Goal: Task Accomplishment & Management: Use online tool/utility

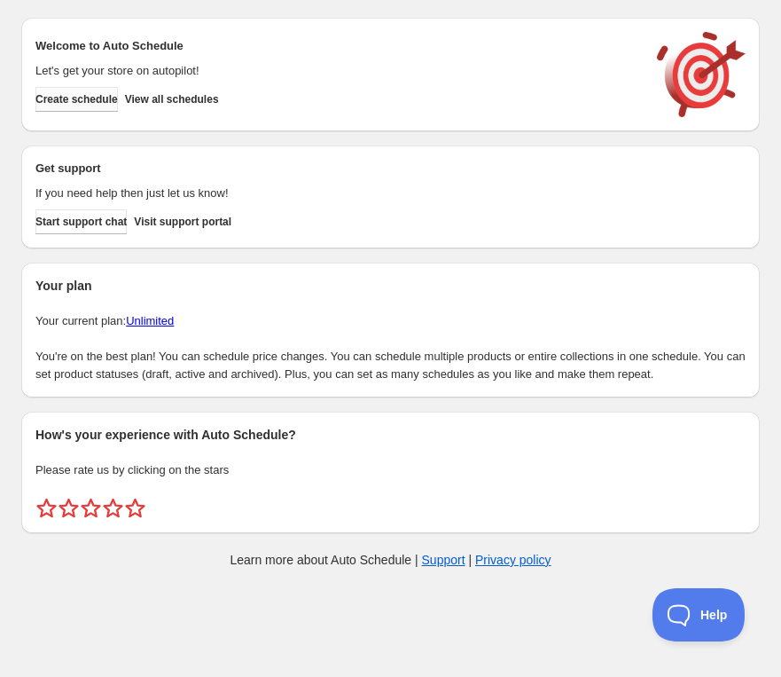
click at [118, 110] on button "Create schedule" at bounding box center [76, 99] width 82 height 25
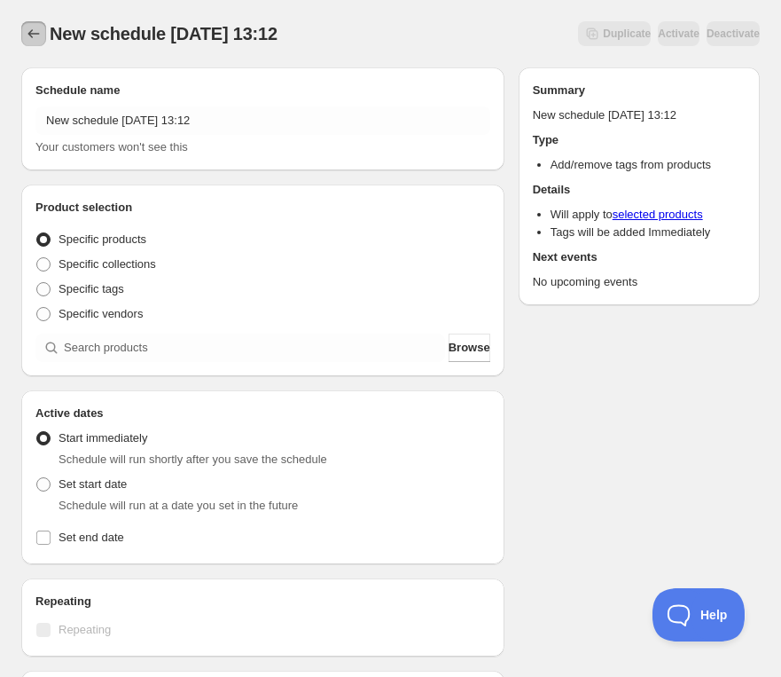
click at [35, 28] on icon "Schedules" at bounding box center [34, 34] width 18 height 18
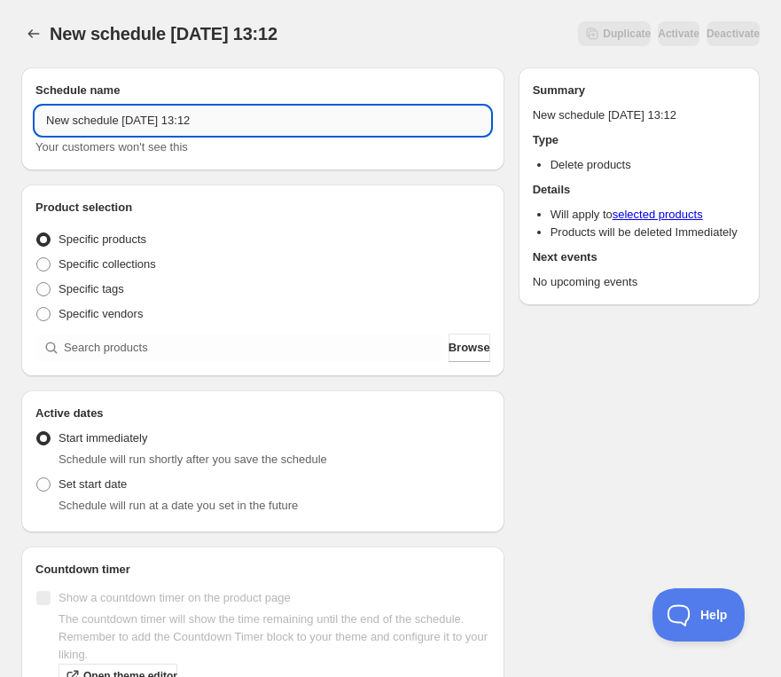
click at [149, 129] on input "New schedule Oct 03 2025 13:12" at bounding box center [262, 120] width 455 height 28
paste input "Tuesday, December 2nd | 6:30PM-8:30PM | Make Stacking Rings"
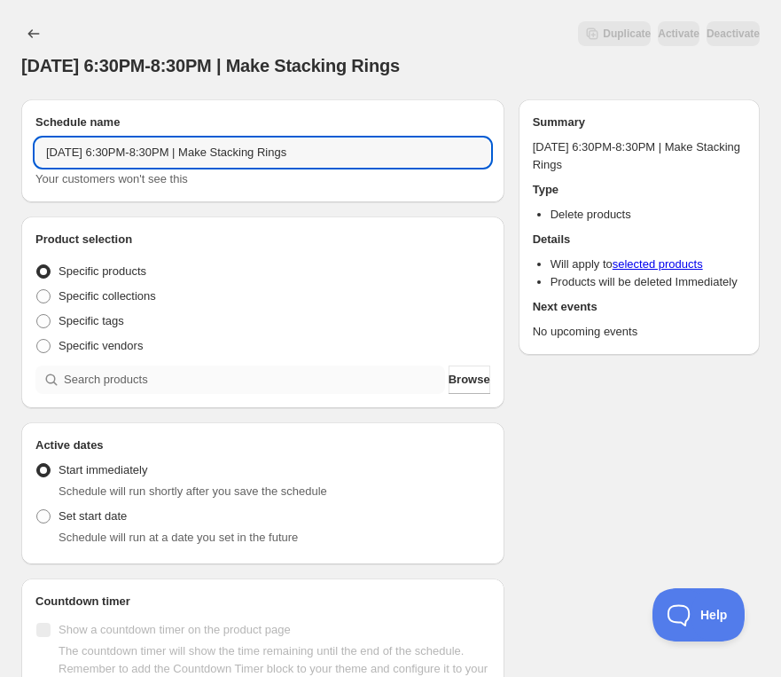
type input "Tuesday, December 2nd | 6:30PM-8:30PM | Make Stacking Rings"
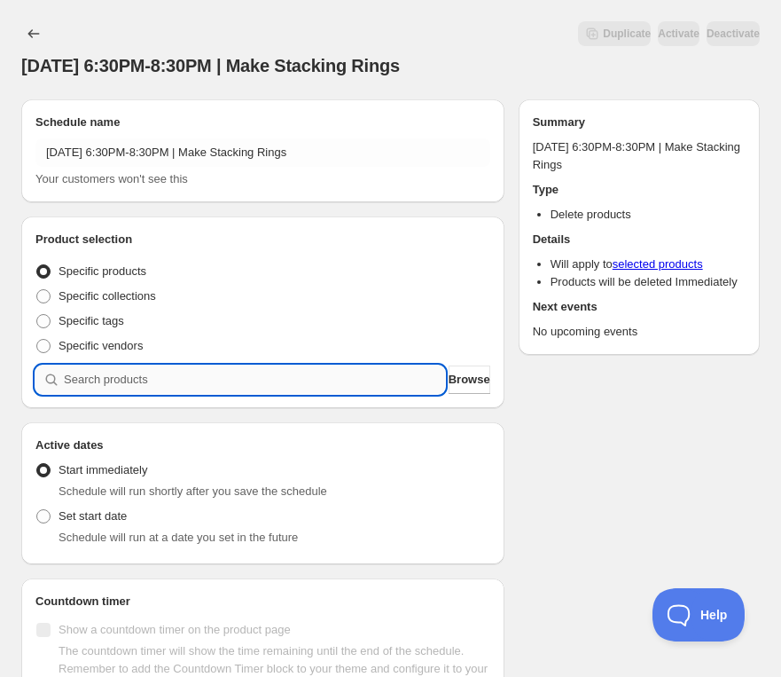
click at [226, 381] on input "search" at bounding box center [254, 379] width 381 height 28
paste input "Tuesday, December 2nd | 6:30PM-8:30PM | Make Stacking Rings"
type input "Tuesday, December 2nd | 6:30PM-8:30PM | Make Stacking Rings"
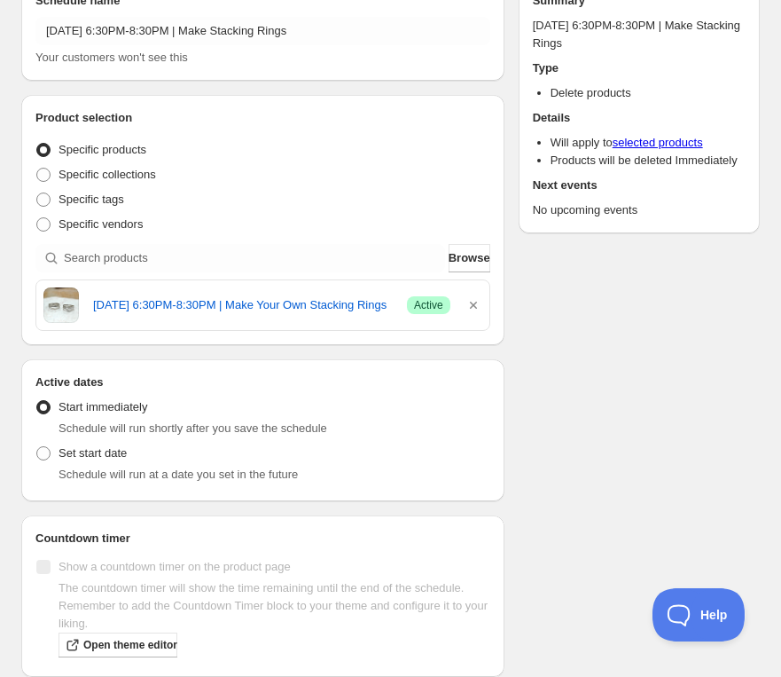
scroll to position [137, 0]
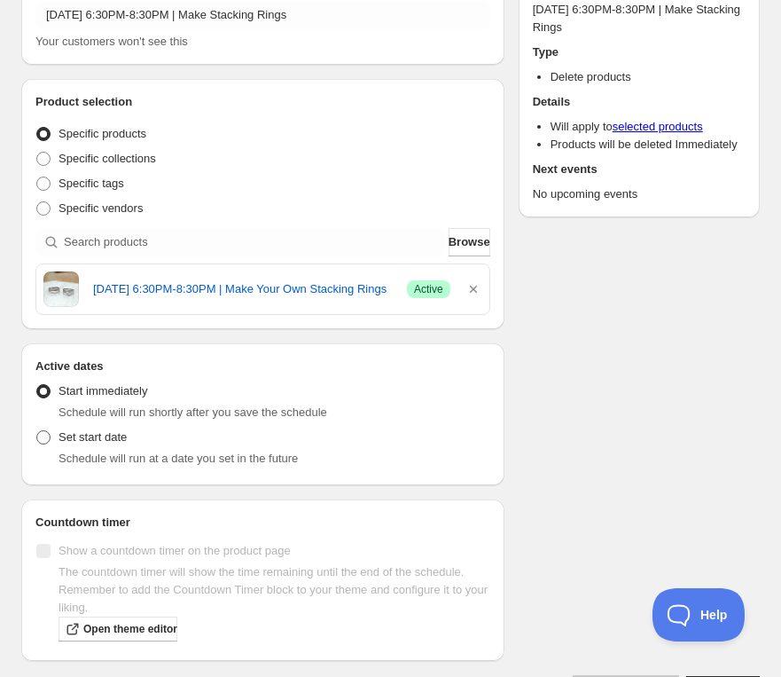
click at [106, 434] on span "Set start date" at bounding box center [93, 436] width 68 height 13
click at [37, 431] on input "Set start date" at bounding box center [36, 430] width 1 height 1
radio input "true"
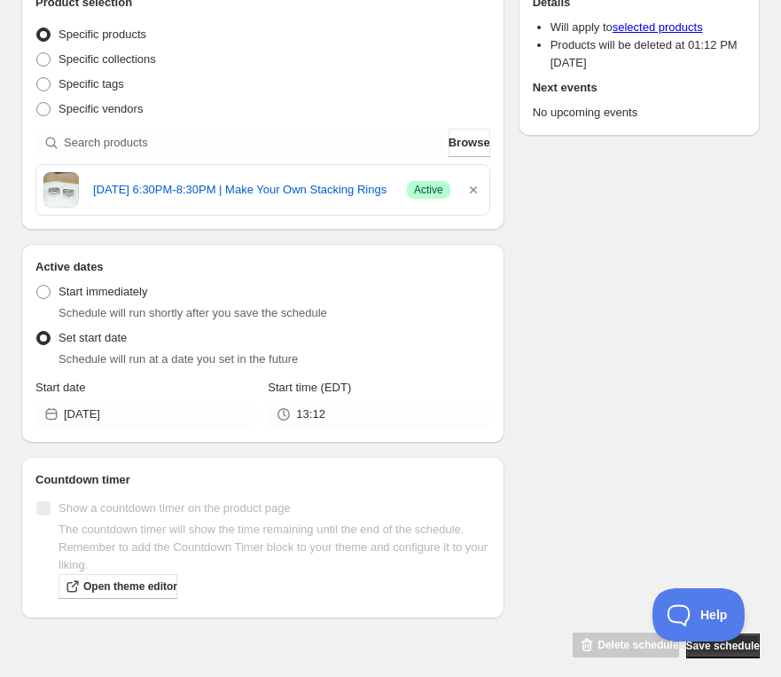
scroll to position [249, 0]
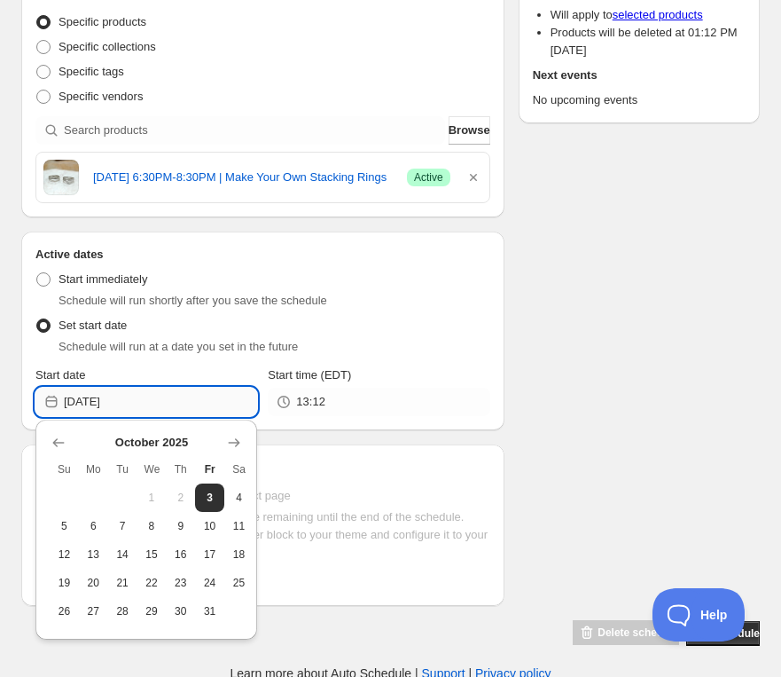
click at [136, 407] on input "[DATE]" at bounding box center [160, 401] width 193 height 28
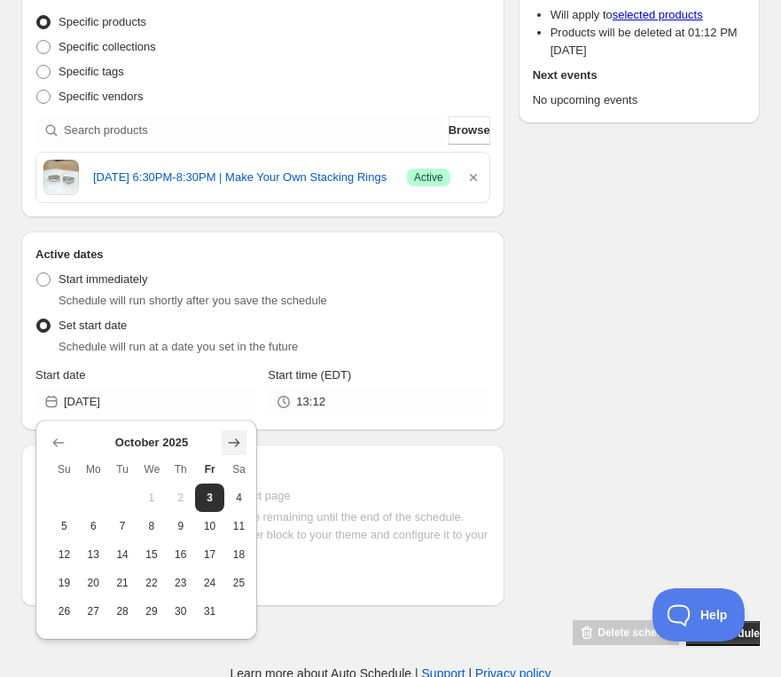
click at [231, 445] on icon "Show next month, November 2025" at bounding box center [234, 443] width 18 height 18
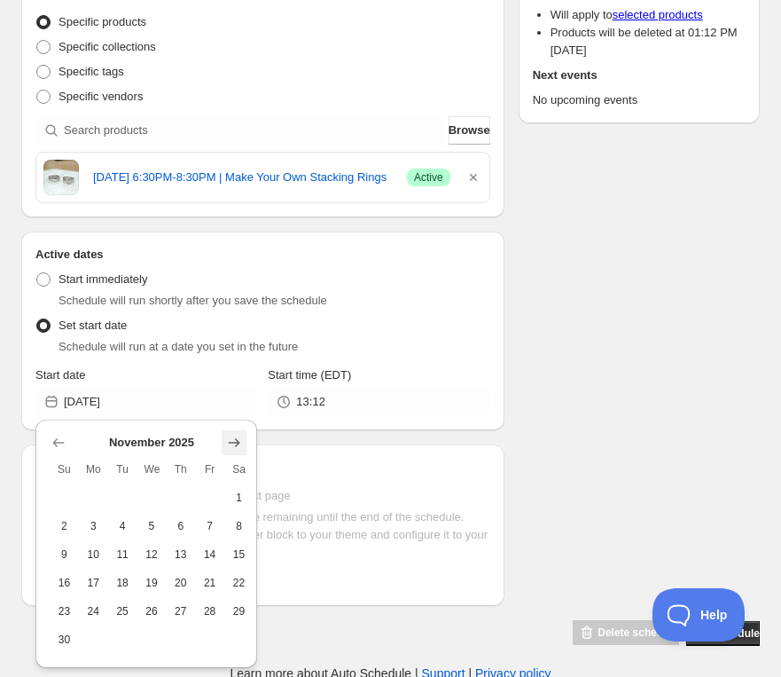
click at [231, 445] on icon "Show next month, December 2025" at bounding box center [234, 443] width 18 height 18
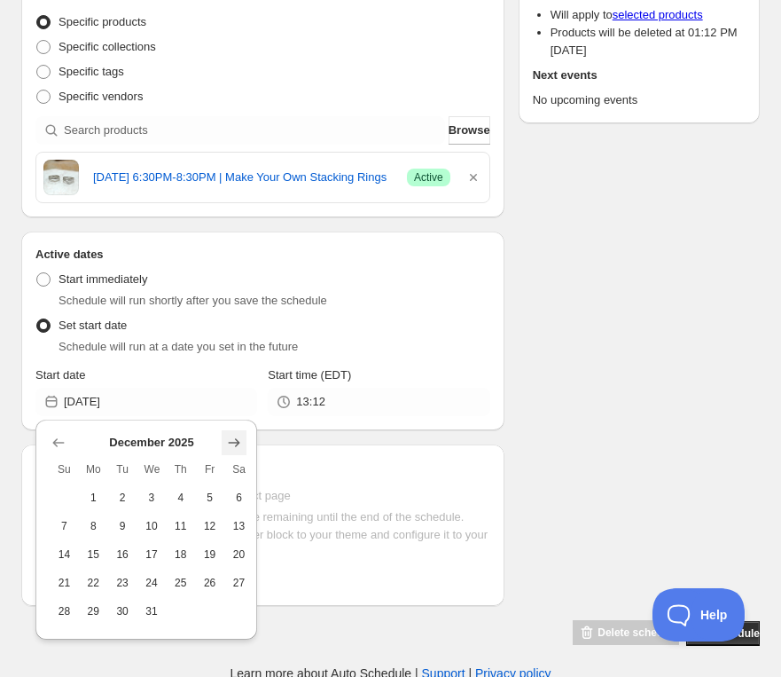
click at [231, 445] on icon "Show next month, January 2026" at bounding box center [234, 443] width 18 height 18
click at [64, 442] on icon "Show previous month, December 2025" at bounding box center [59, 443] width 18 height 18
click at [121, 497] on span "2" at bounding box center [122, 497] width 15 height 14
type input "2025-12-02"
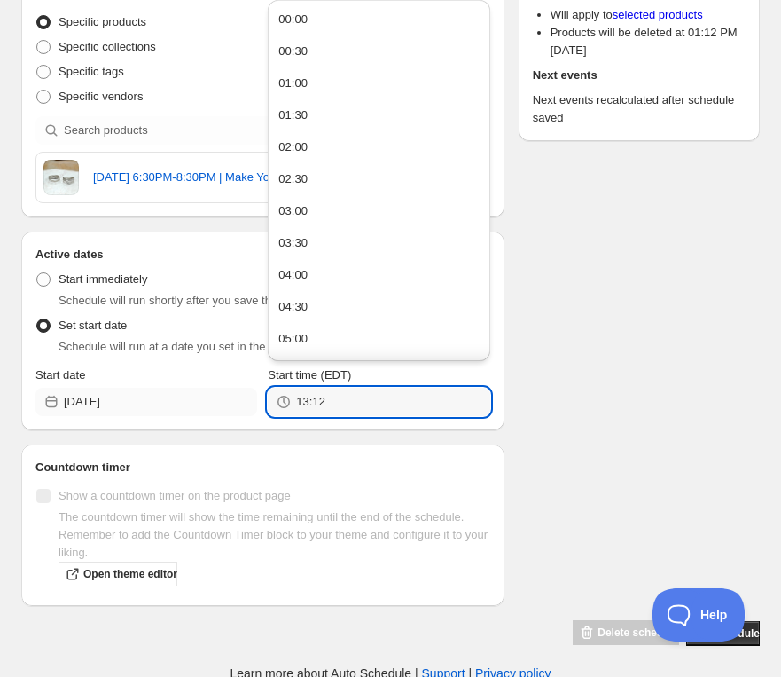
drag, startPoint x: 343, startPoint y: 406, endPoint x: 254, endPoint y: 394, distance: 90.4
click at [254, 394] on div "Start date 2025-12-02 Start time (EDT) 13:12" at bounding box center [262, 391] width 455 height 50
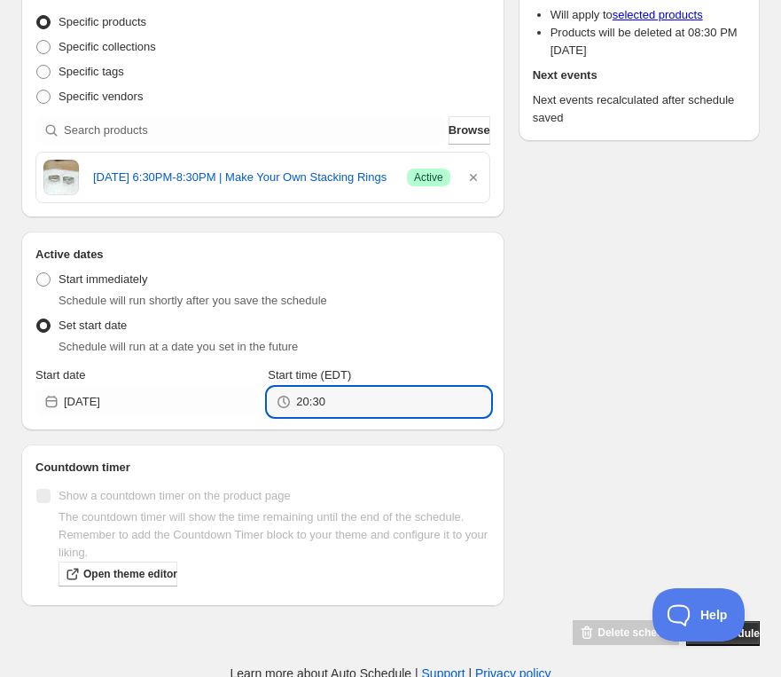
type input "20:30"
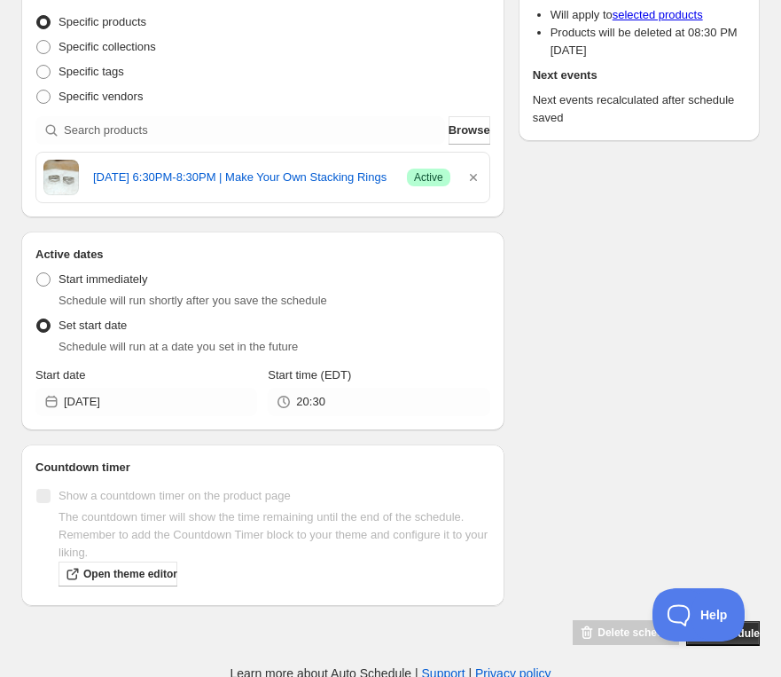
click at [666, 295] on div "Schedule name Tuesday, December 2nd | 6:30PM-8:30PM | Make Stacking Rings Your …" at bounding box center [383, 241] width 753 height 810
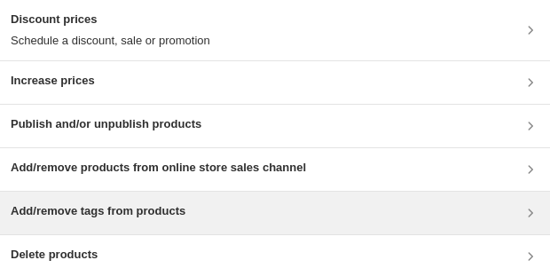
click at [205, 226] on div "Add/remove tags from products" at bounding box center [275, 213] width 550 height 43
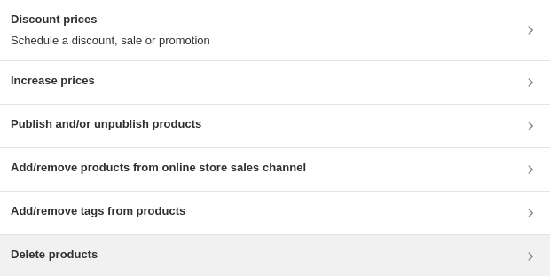
click at [290, 246] on div "Delete products" at bounding box center [275, 256] width 528 height 21
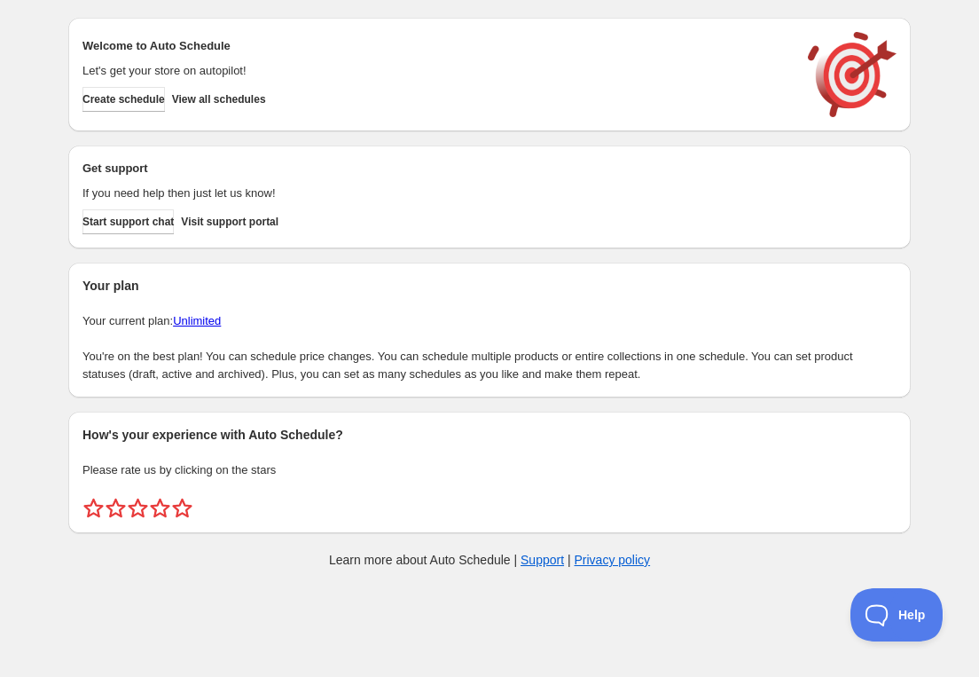
click at [157, 112] on div "Welcome to Auto Schedule Let's get your store on autopilot! Create schedule Vie…" at bounding box center [489, 74] width 814 height 85
click at [157, 103] on span "Create schedule" at bounding box center [123, 99] width 82 height 14
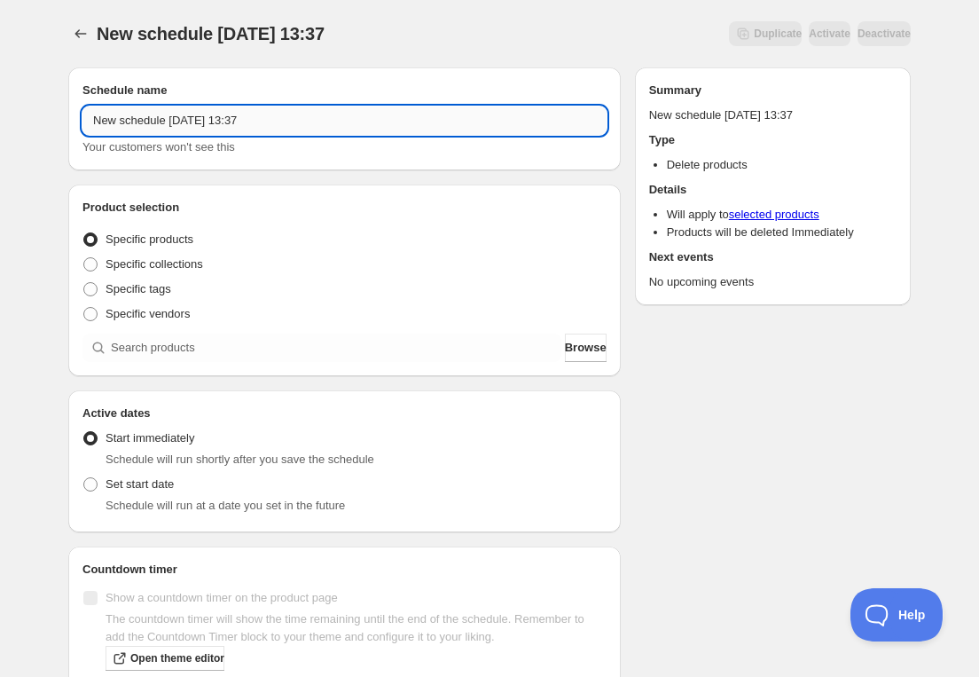
click at [221, 119] on input "New schedule Oct 03 2025 13:37" at bounding box center [344, 120] width 524 height 28
paste input "Wednesday, December 3rd | 6:30PM-9:00PM | Make Your Own Bezel Rings"
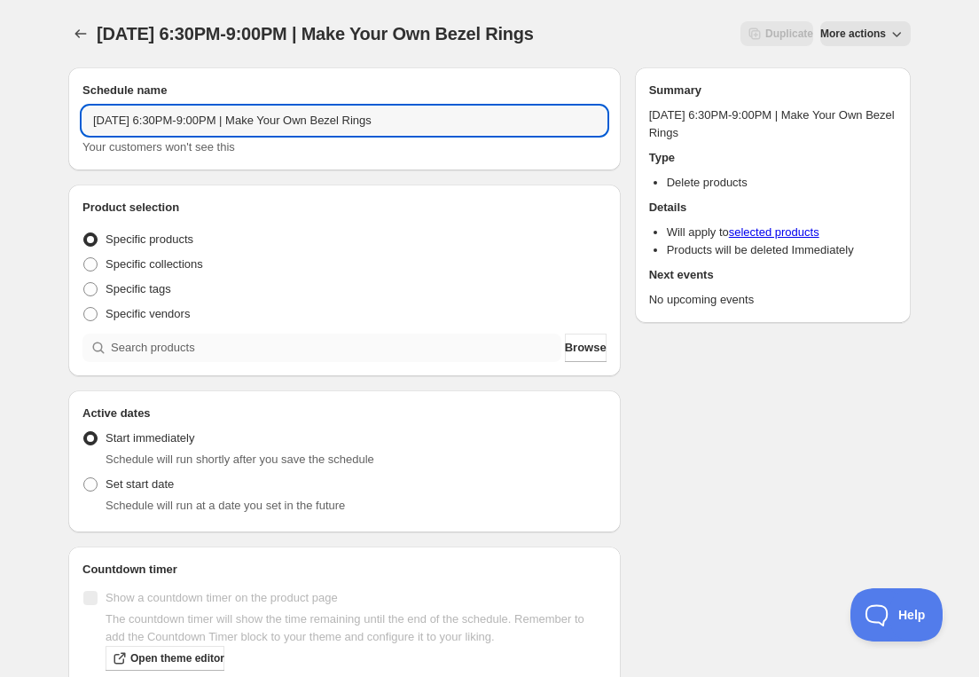
type input "Wednesday, December 3rd | 6:30PM-9:00PM | Make Your Own Bezel Rings"
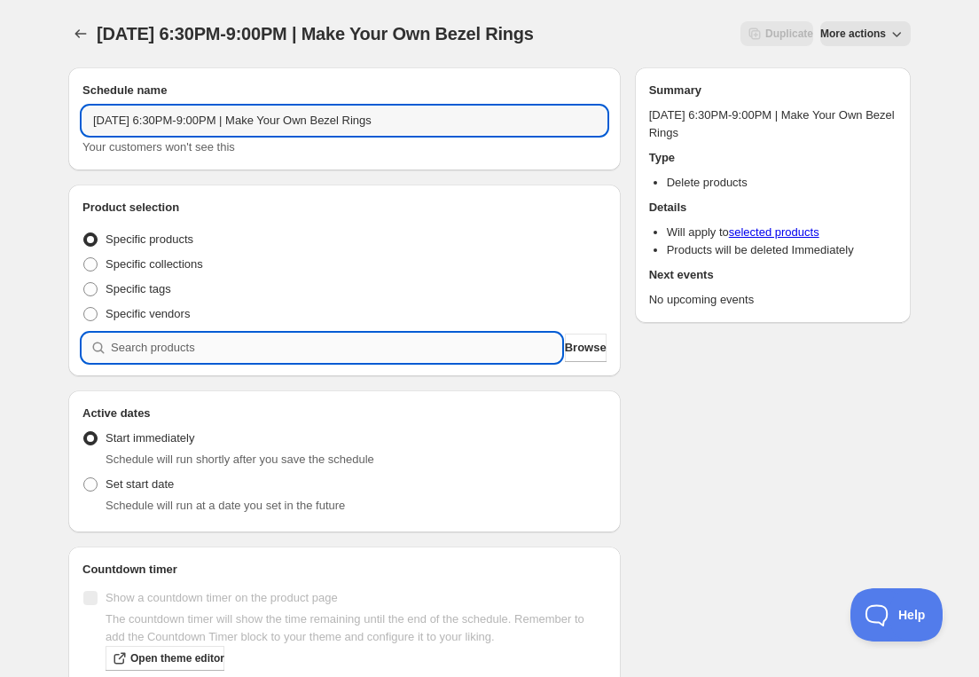
click at [225, 375] on div "Product selection Entity type Specific products Specific collections Specific t…" at bounding box center [344, 280] width 552 height 192
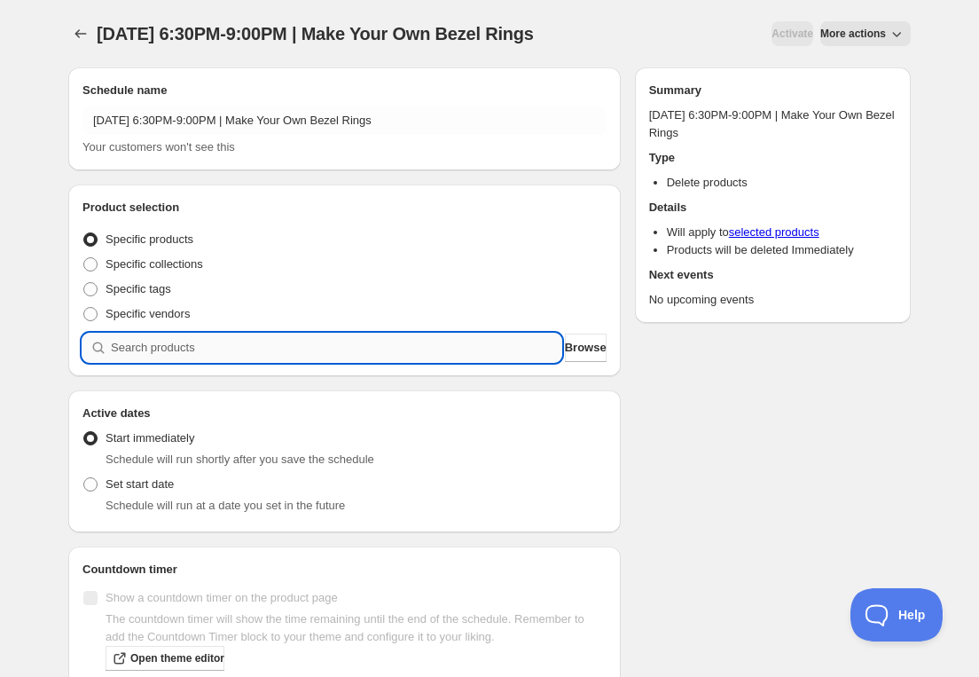
paste input "Wednesday, December 3rd | 6:30PM-9:00PM | Make Your Own Bezel Rings"
type input "Wednesday, December 3rd | 6:30PM-9:00PM | Make Your Own Bezel Rings"
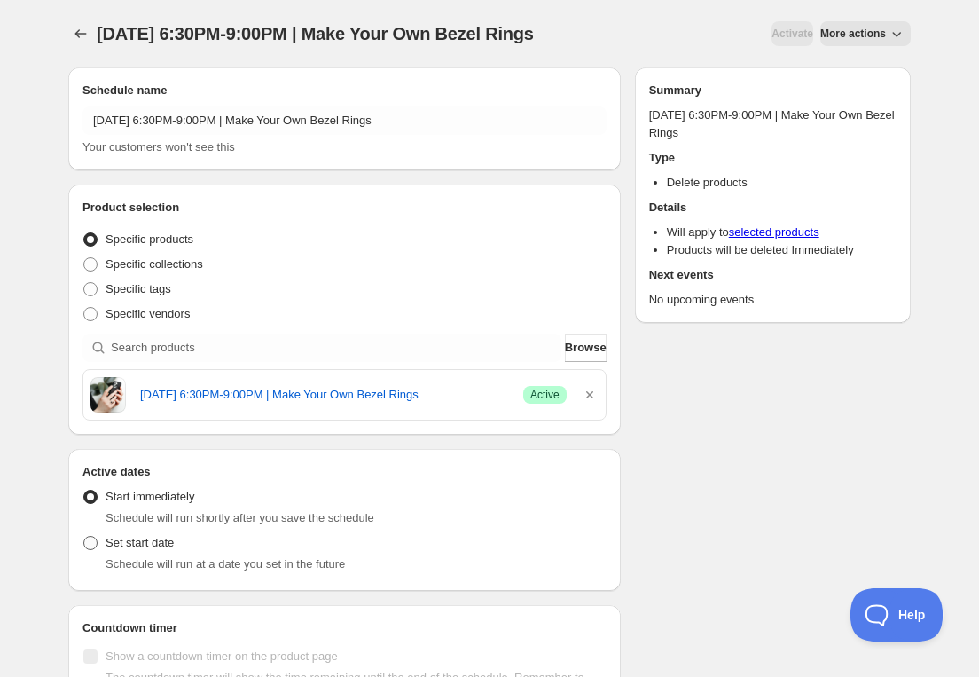
click at [117, 546] on span "Set start date" at bounding box center [140, 542] width 68 height 13
click at [84, 536] on input "Set start date" at bounding box center [83, 536] width 1 height 1
radio input "true"
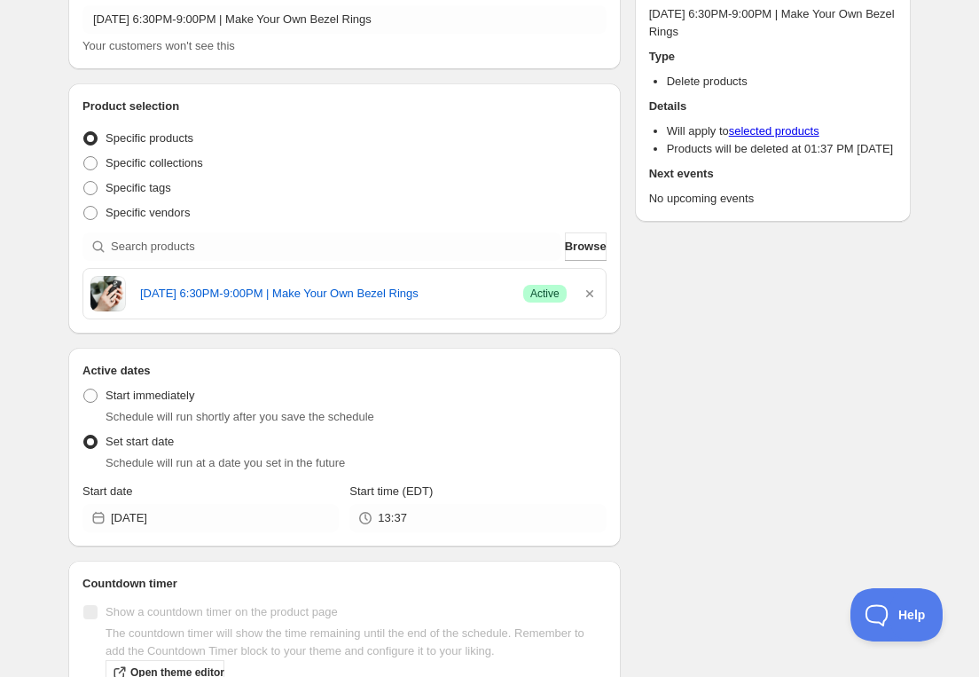
scroll to position [153, 0]
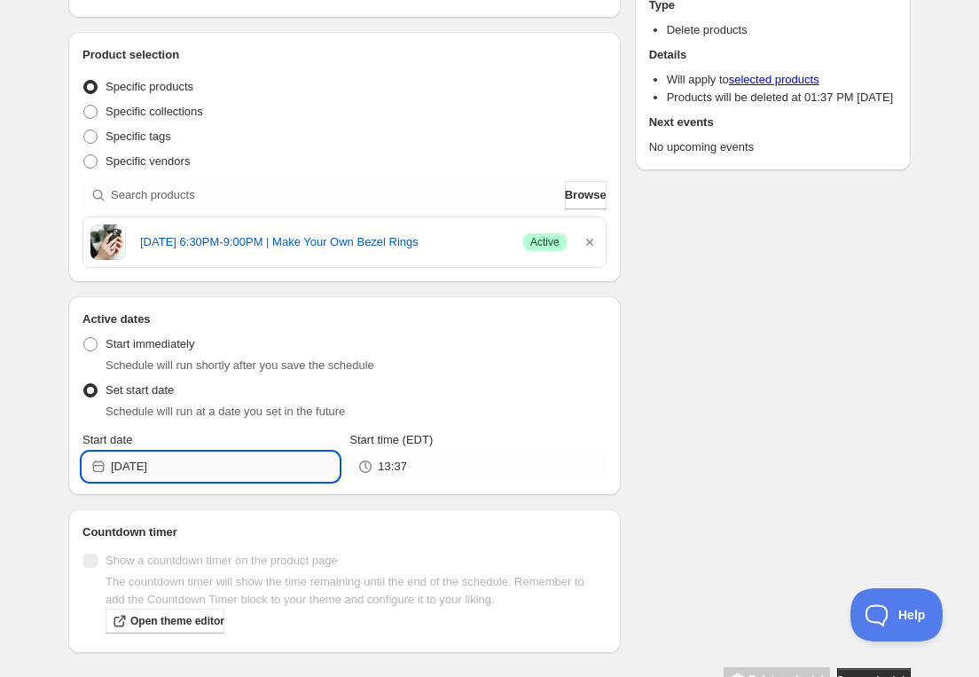
click at [189, 452] on input "[DATE]" at bounding box center [225, 466] width 228 height 28
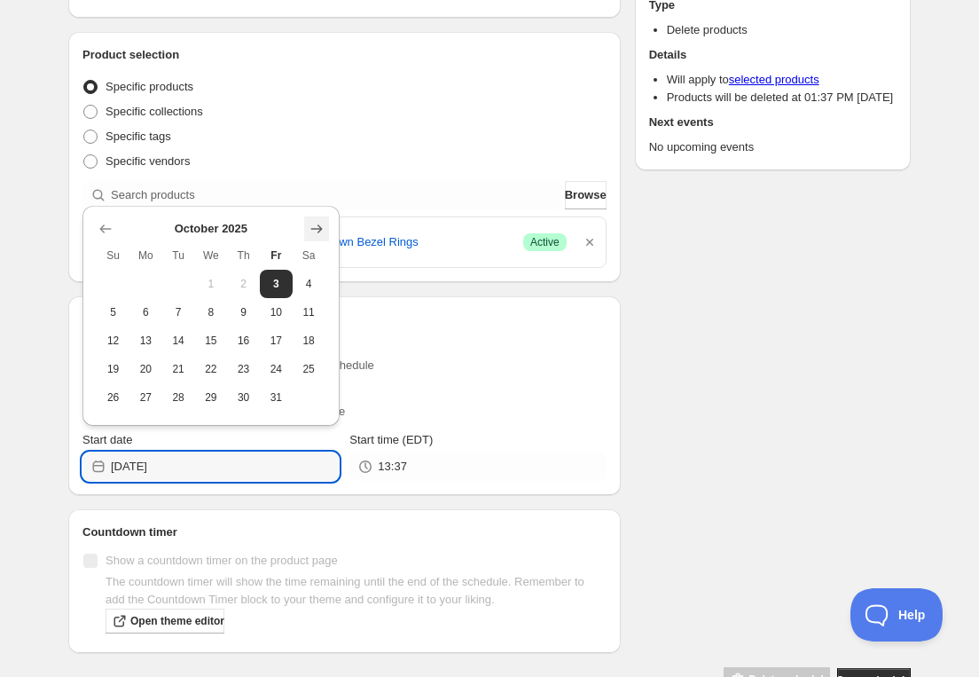
click at [319, 230] on icon "Show next month, November 2025" at bounding box center [317, 229] width 18 height 18
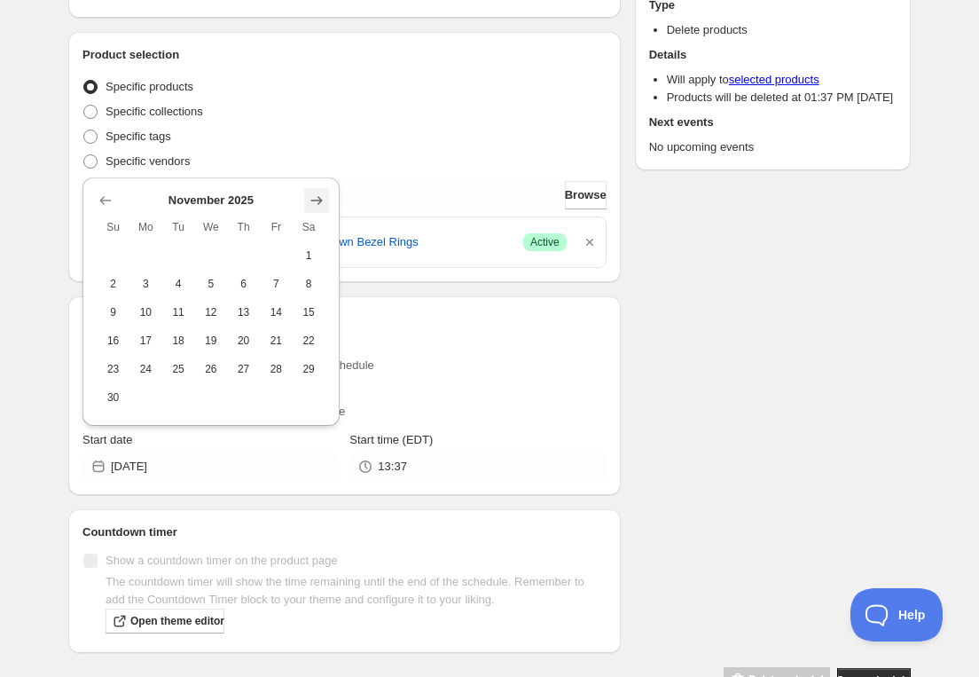
click at [319, 199] on icon "Show next month, December 2025" at bounding box center [316, 200] width 12 height 9
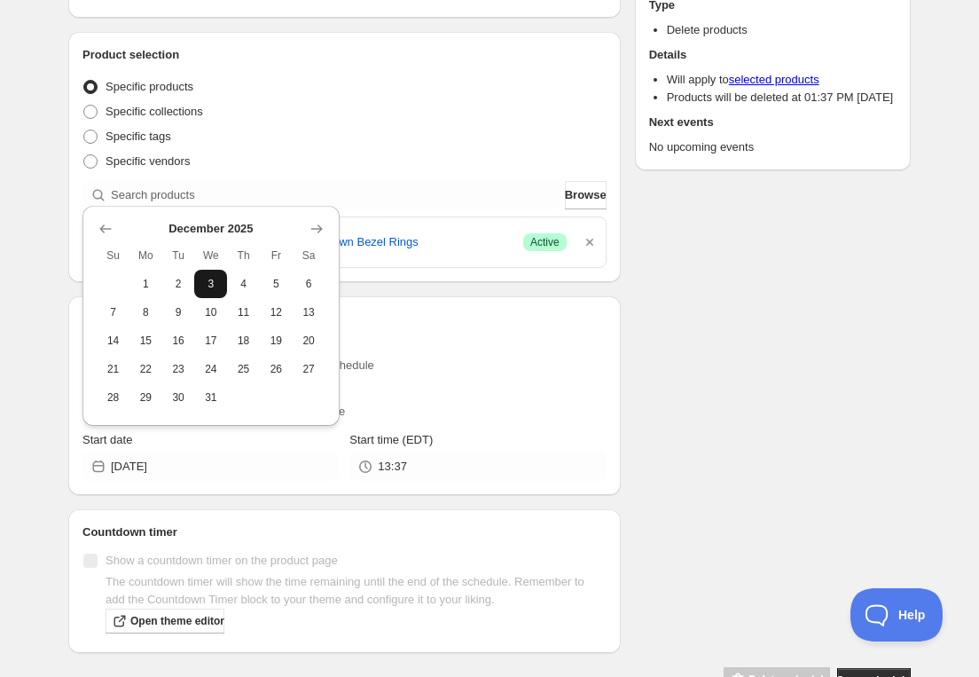
click at [203, 285] on span "3" at bounding box center [210, 284] width 19 height 14
type input "2025-12-03"
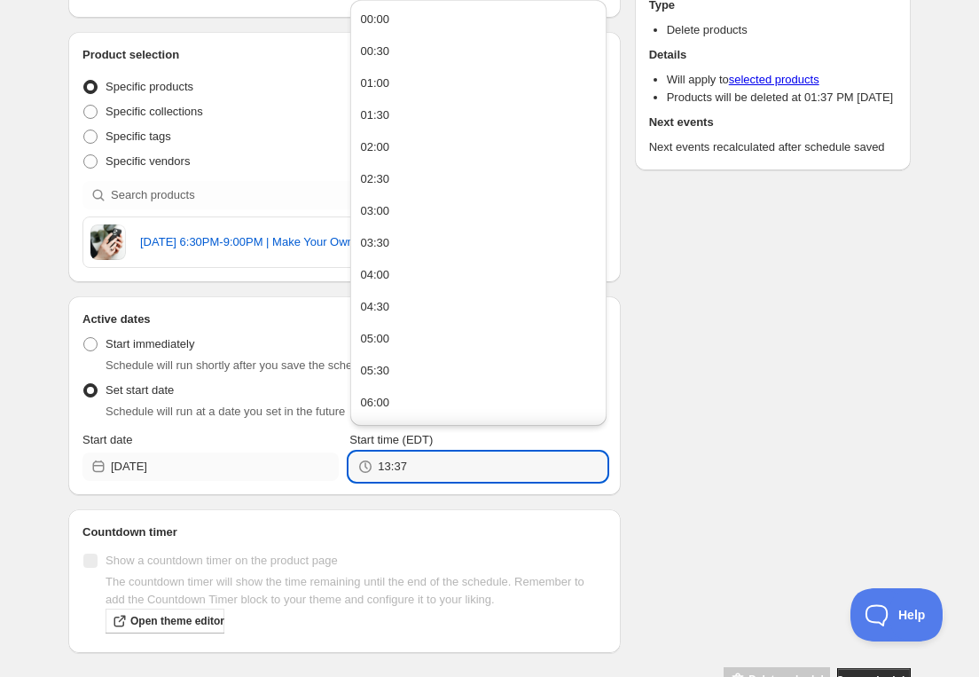
drag, startPoint x: 347, startPoint y: 465, endPoint x: 333, endPoint y: 464, distance: 13.3
click at [333, 465] on div "Start date 2025-12-03 Start time (EDT) 13:37" at bounding box center [344, 456] width 524 height 50
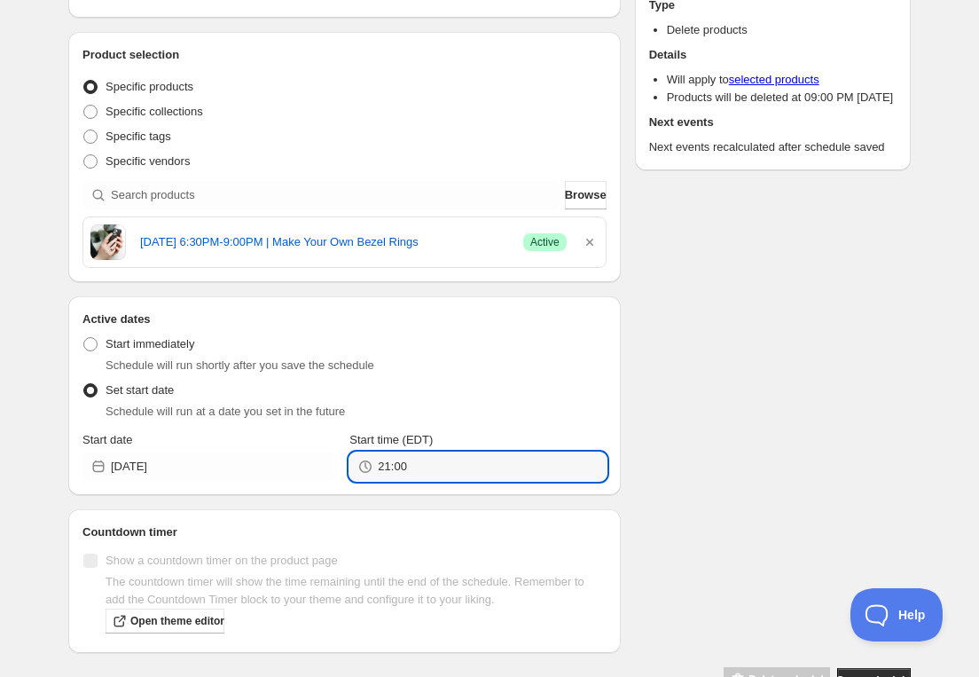
type input "21:00"
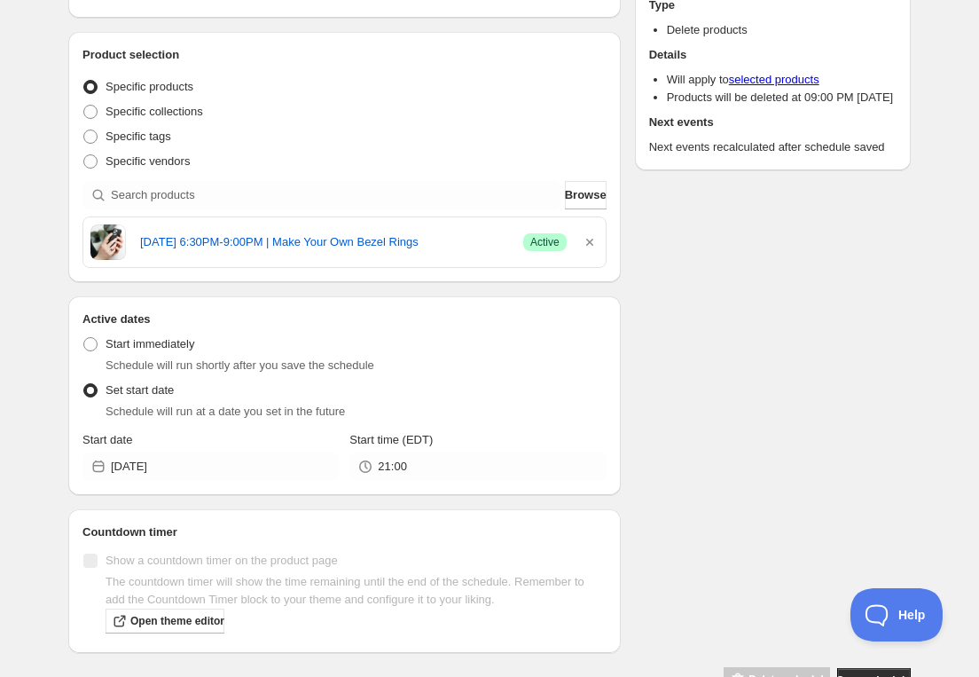
click at [714, 414] on div "Schedule name Wednesday, December 3rd | 6:30PM-9:00PM | Make Your Own Bezel Rin…" at bounding box center [482, 297] width 857 height 793
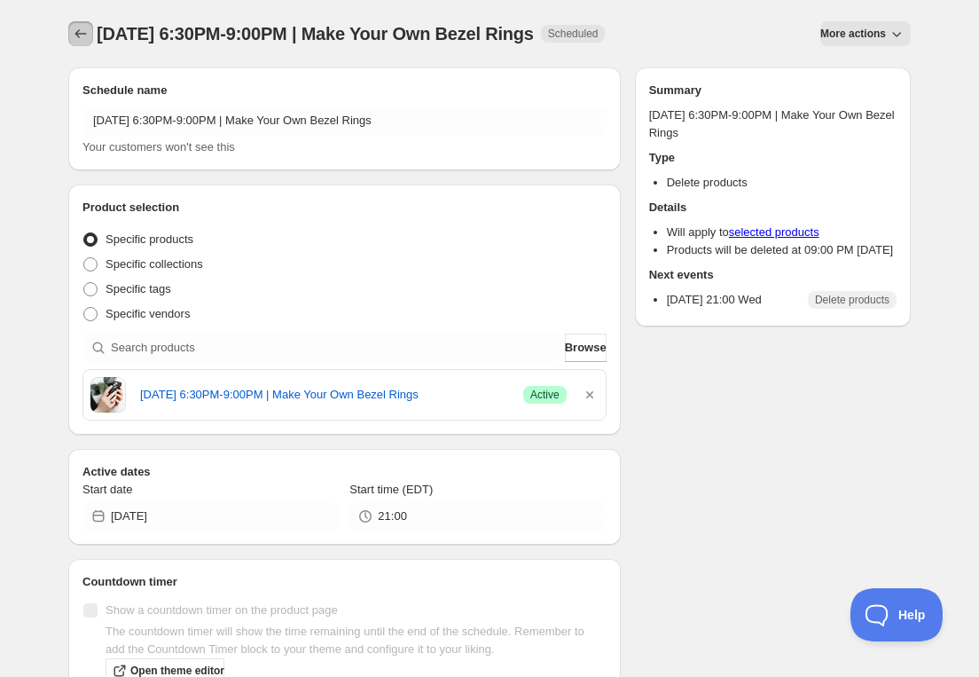
click at [82, 27] on icon "Schedules" at bounding box center [81, 34] width 18 height 18
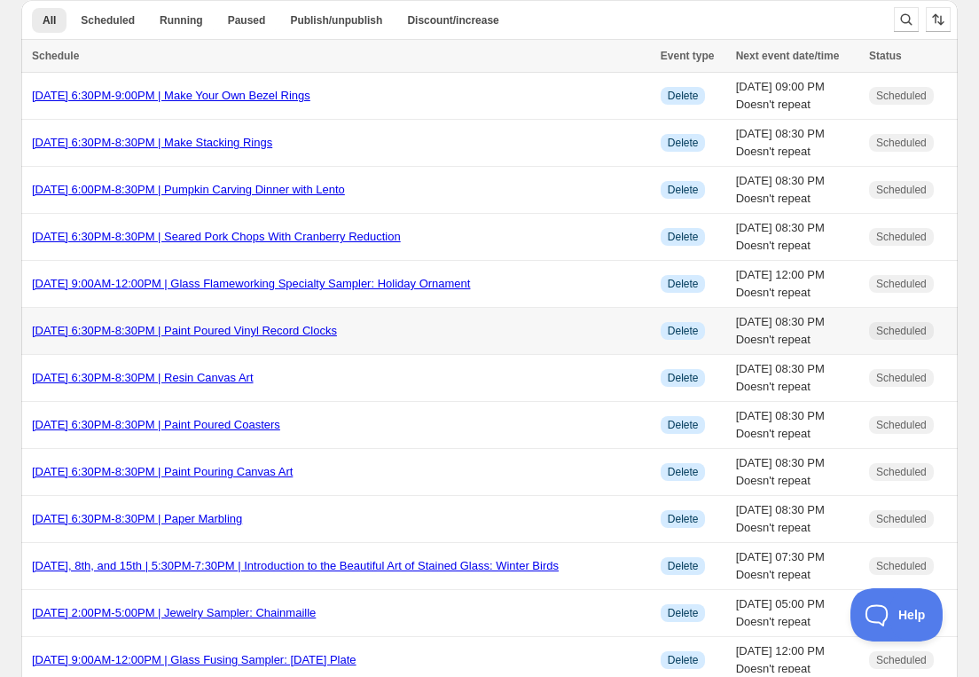
scroll to position [19, 0]
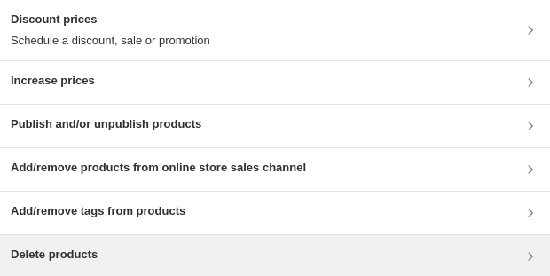
click at [131, 265] on div "Delete products" at bounding box center [275, 256] width 550 height 43
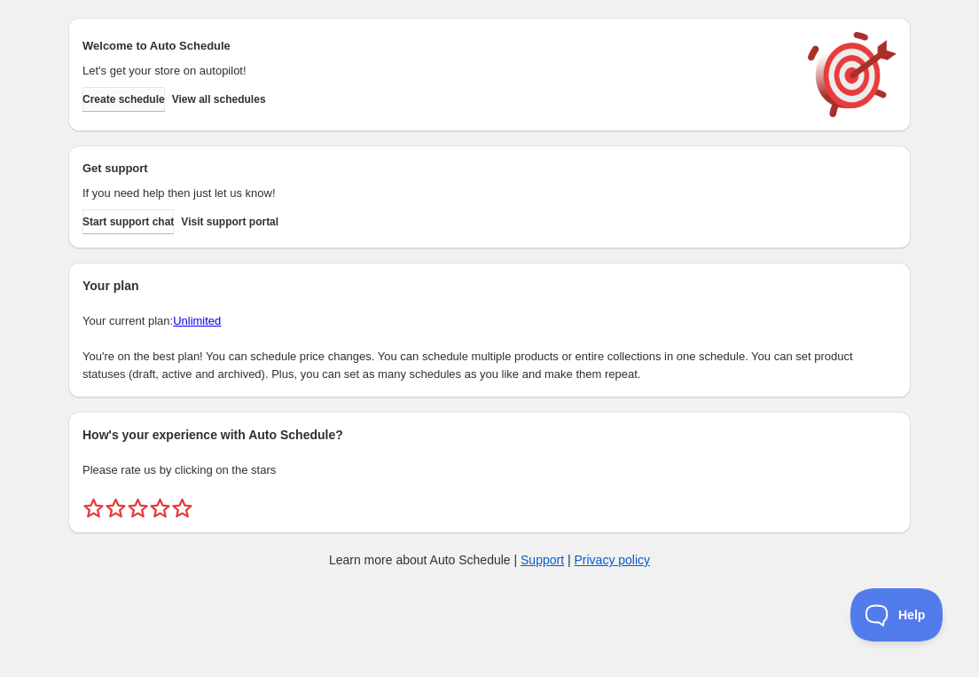
click at [148, 104] on span "Create schedule" at bounding box center [123, 99] width 82 height 14
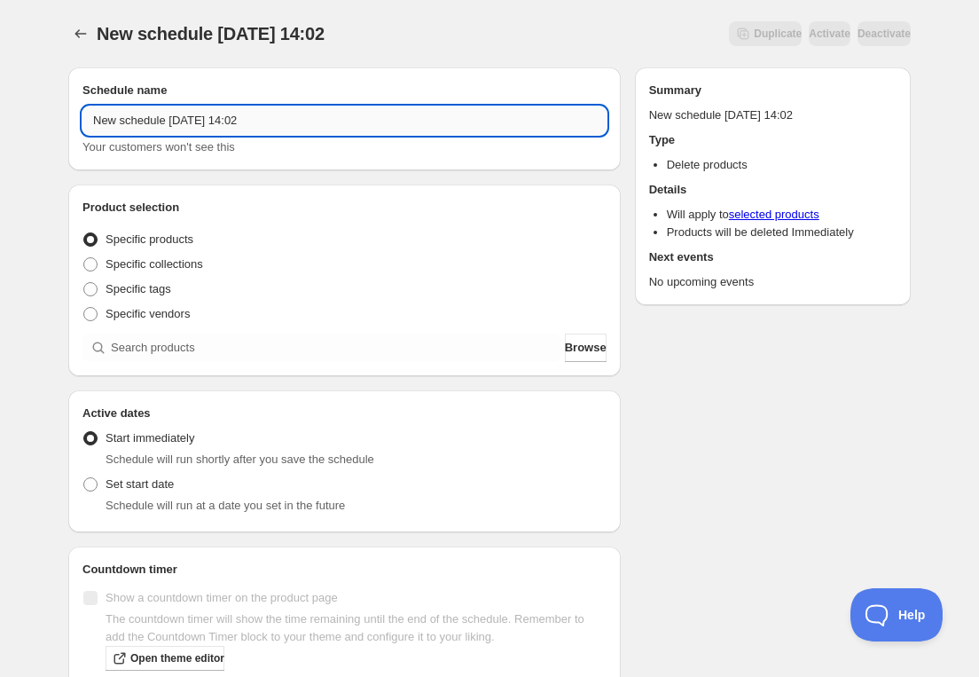
click at [221, 112] on input "New schedule [DATE] 14:02" at bounding box center [344, 120] width 524 height 28
paste input "[DATE] 6:00PM-8:00PM | Cocktail Making: Holidays"
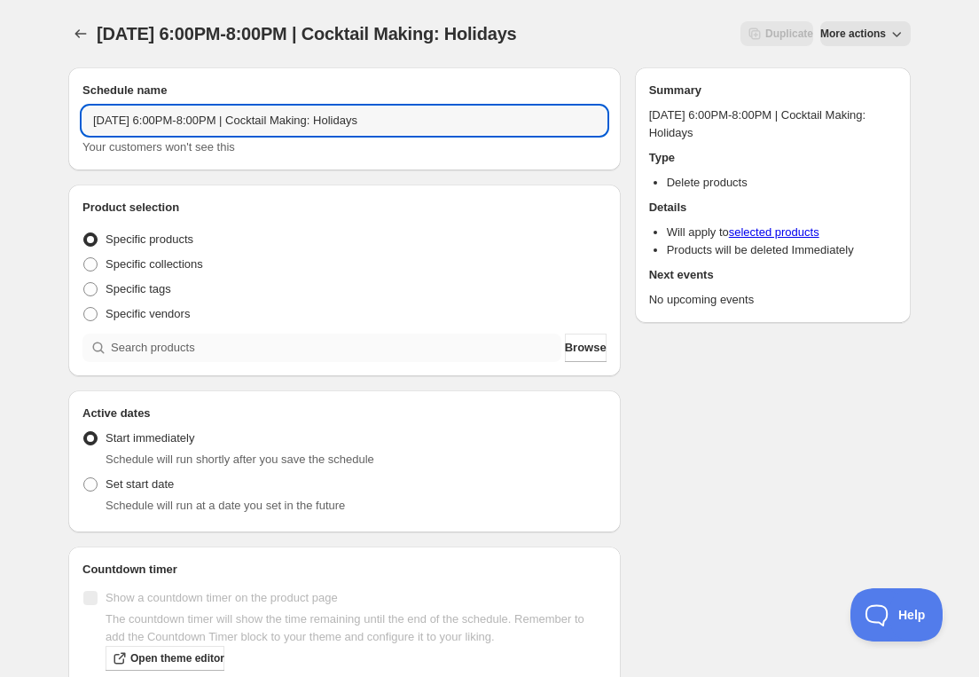
type input "[DATE] 6:00PM-8:00PM | Cocktail Making: Holidays"
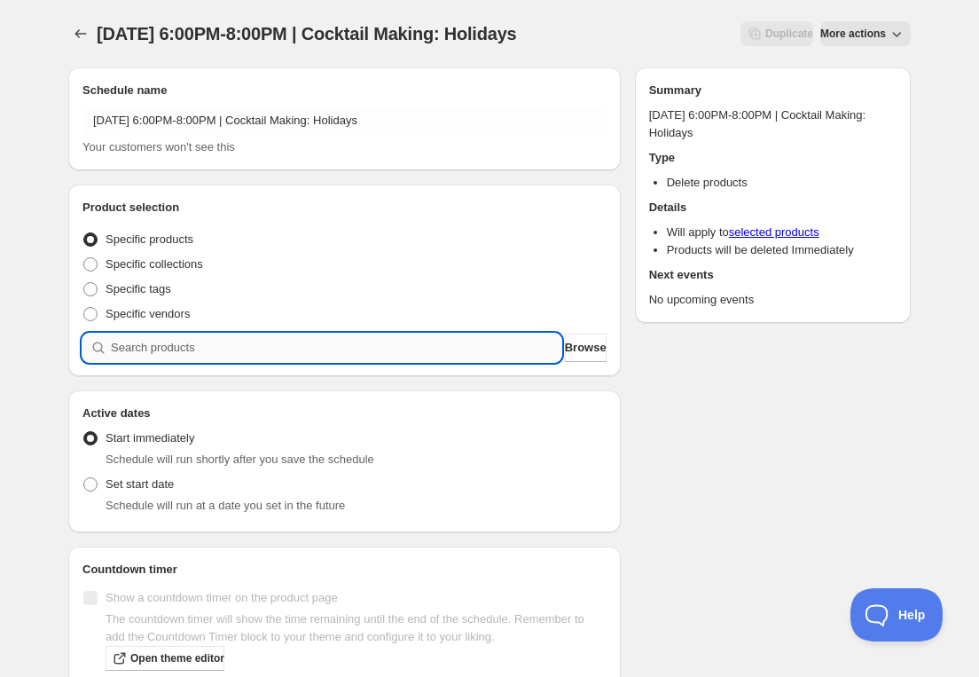
click at [197, 342] on input "search" at bounding box center [336, 347] width 450 height 28
paste input "[DATE] 6:00PM-8:00PM | Cocktail Making: Holidays"
type input "[DATE] 6:00PM-8:00PM | Cocktail Making: Holidays"
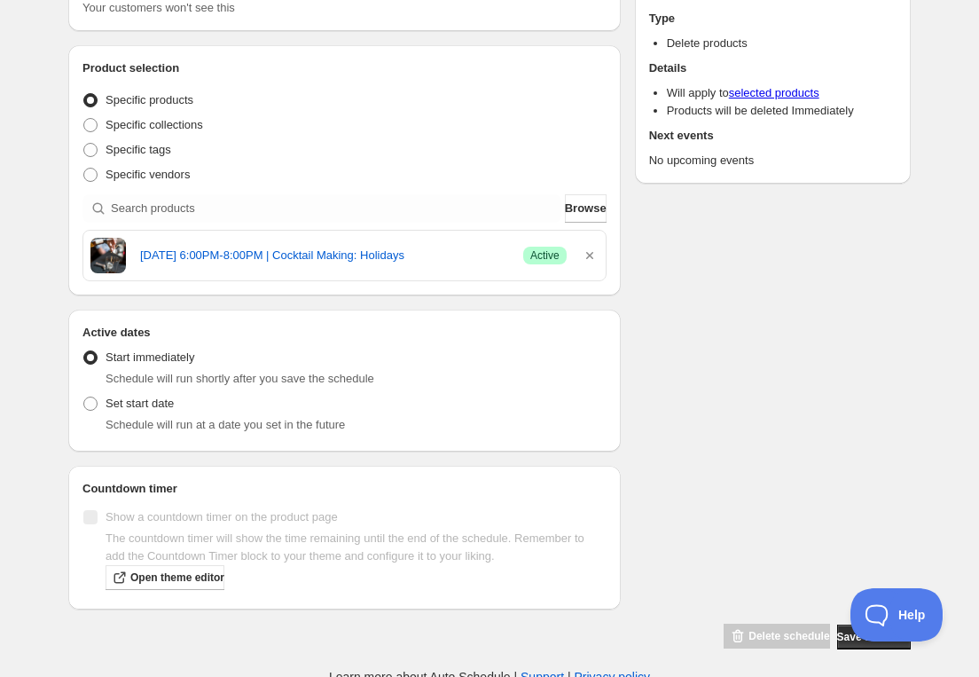
scroll to position [145, 0]
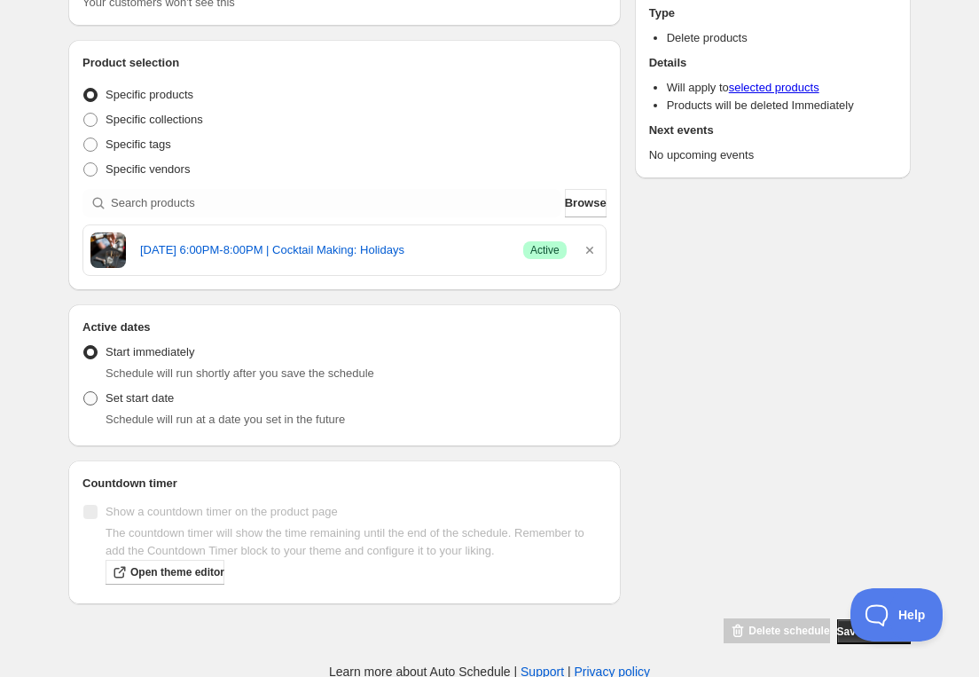
click at [144, 404] on span "Set start date" at bounding box center [140, 398] width 68 height 18
click at [84, 392] on input "Set start date" at bounding box center [83, 391] width 1 height 1
radio input "true"
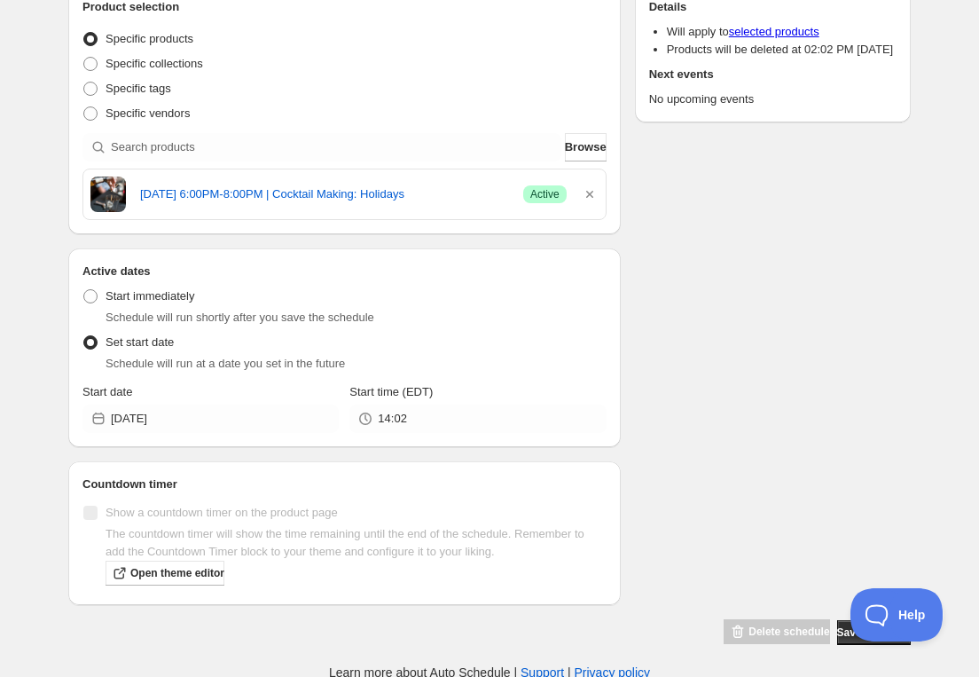
scroll to position [201, 0]
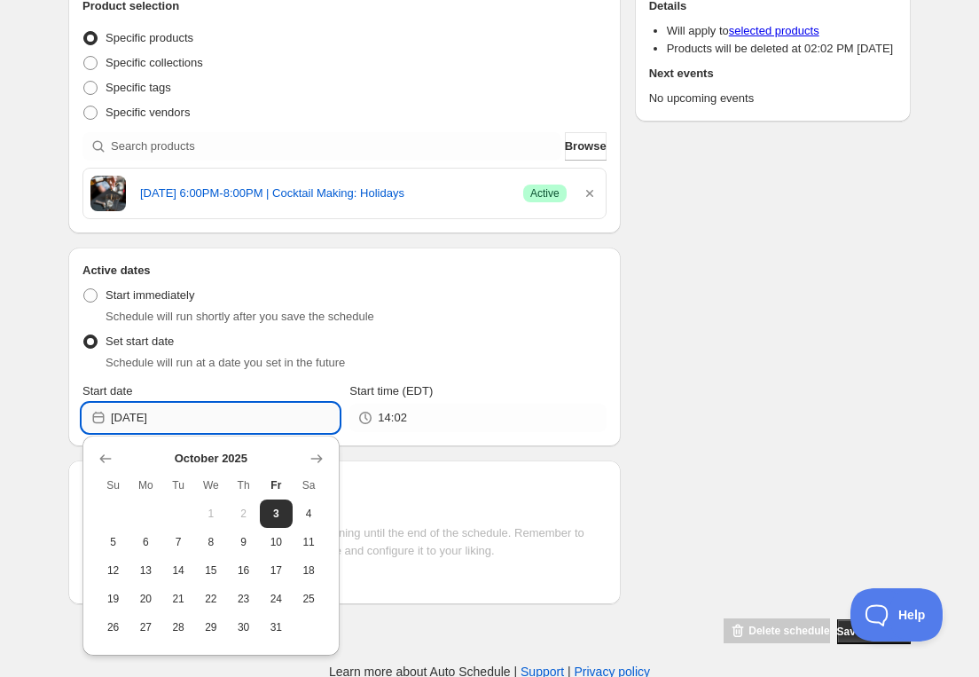
click at [201, 421] on input "[DATE]" at bounding box center [225, 417] width 228 height 28
click at [314, 458] on icon "Show next month, November 2025" at bounding box center [317, 459] width 18 height 18
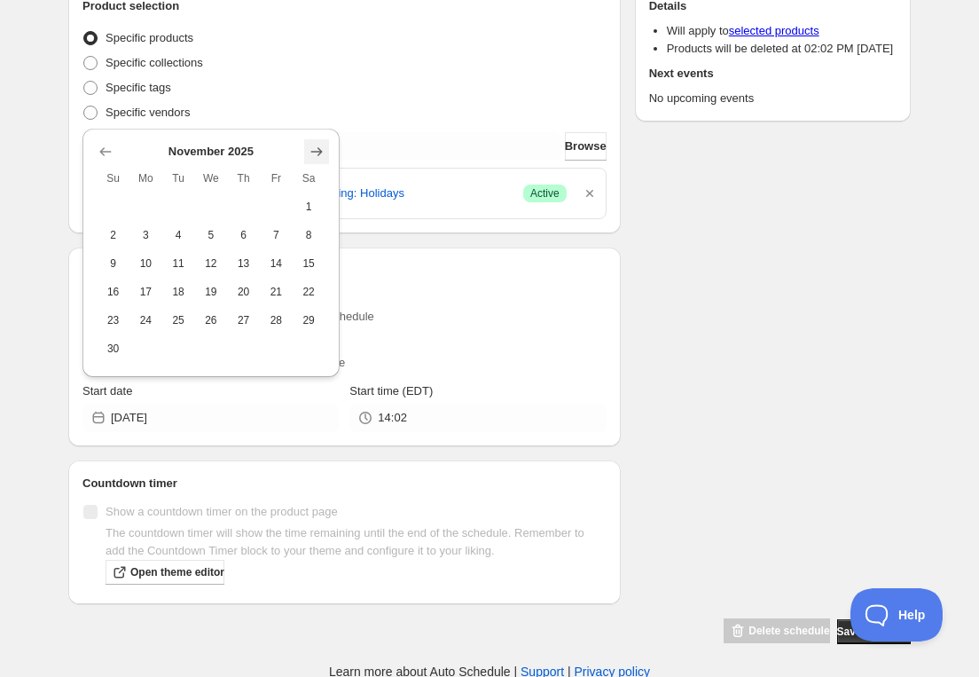
click at [317, 153] on icon "Show next month, December 2025" at bounding box center [317, 152] width 18 height 18
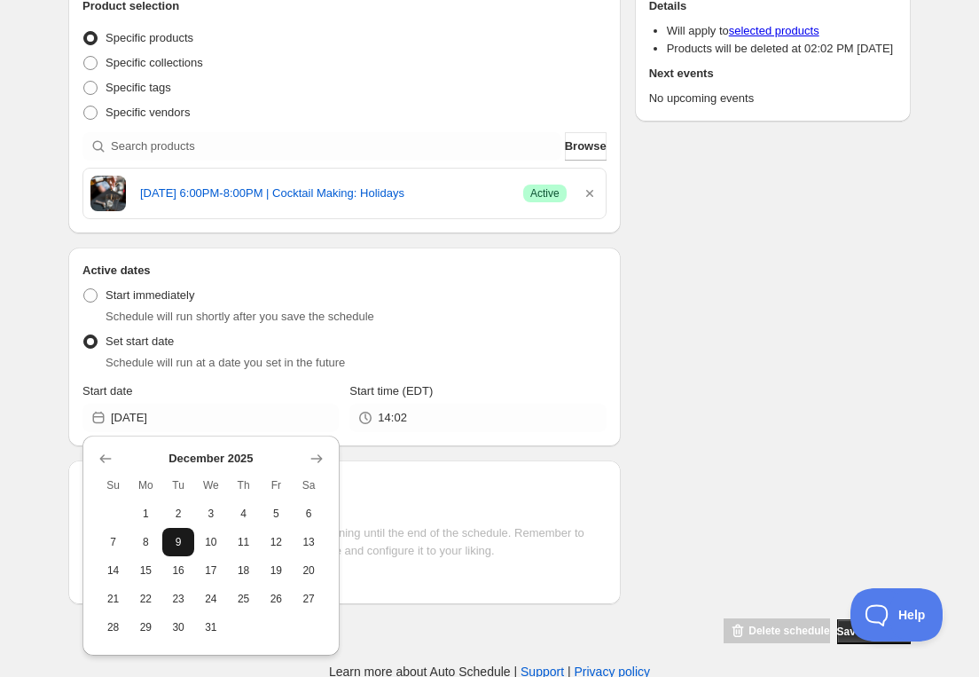
click at [180, 541] on span "9" at bounding box center [178, 542] width 19 height 14
type input "[DATE]"
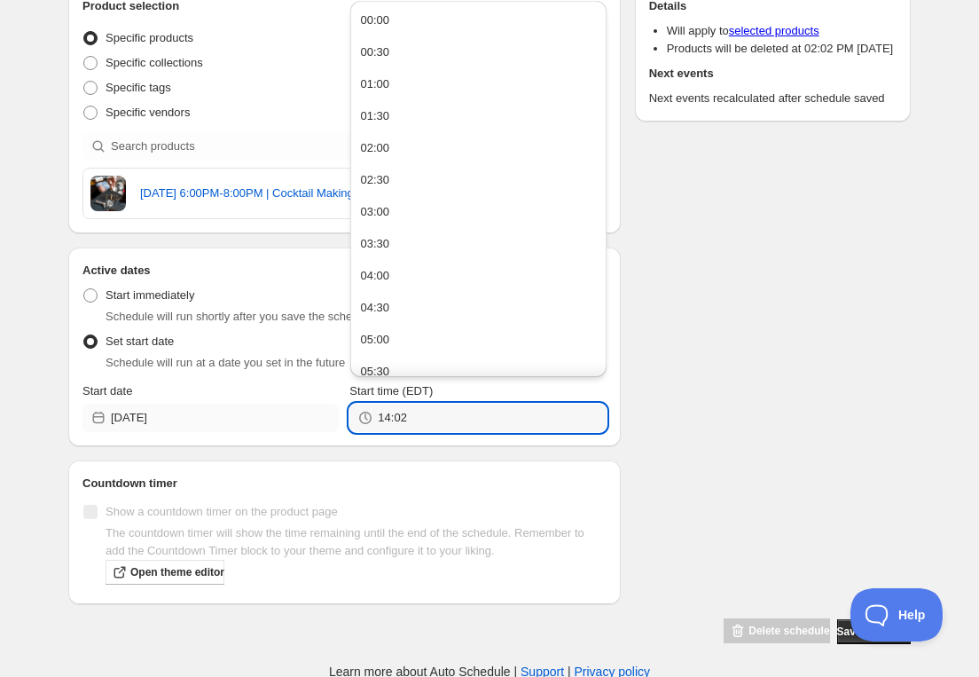
drag, startPoint x: 424, startPoint y: 415, endPoint x: 325, endPoint y: 414, distance: 98.4
click at [328, 415] on div "Start date [DATE] Start time (EDT) 14:02" at bounding box center [344, 407] width 524 height 50
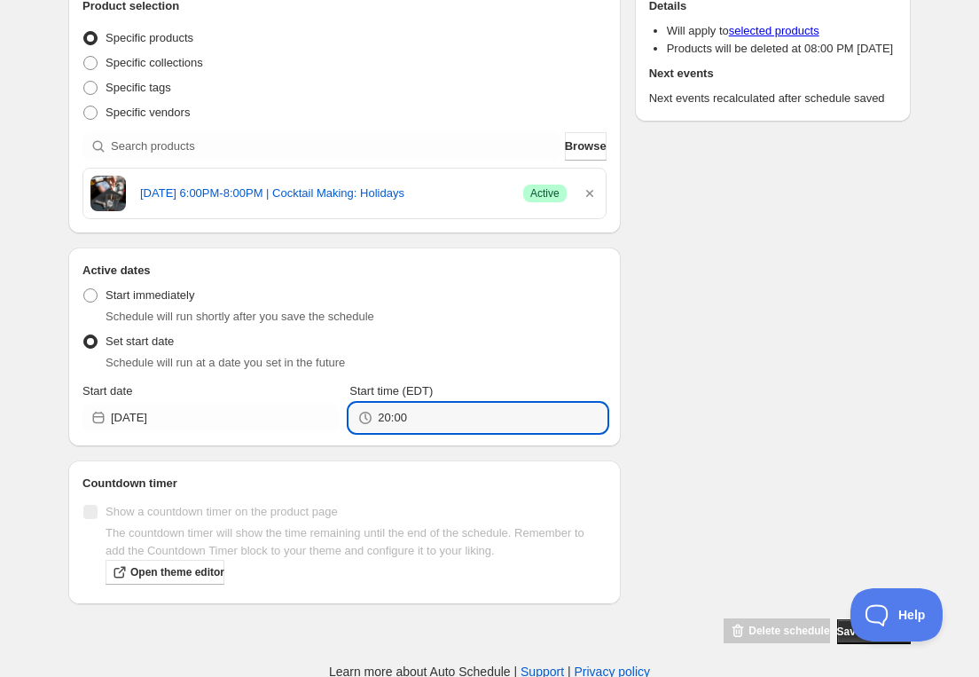
type input "20:00"
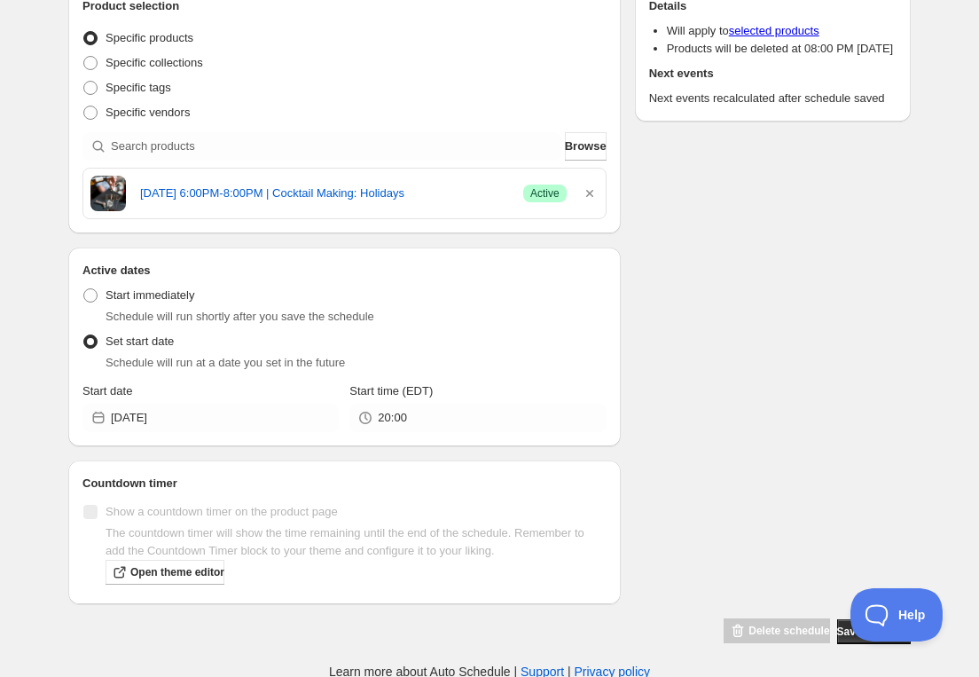
click at [745, 314] on div "Schedule name [DATE] 6:00PM-8:00PM | Cocktail Making: Holidays Your customers w…" at bounding box center [482, 248] width 857 height 793
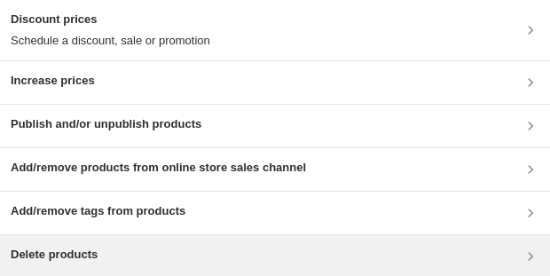
click at [87, 246] on h3 "Delete products" at bounding box center [54, 255] width 87 height 18
